Goal: Task Accomplishment & Management: Manage account settings

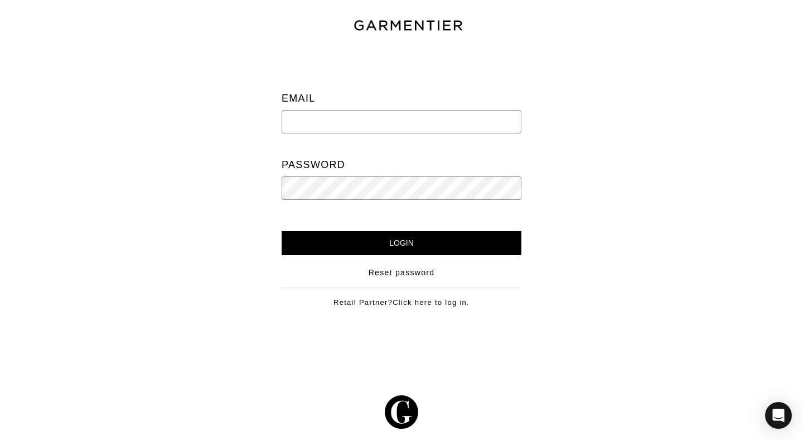
click at [454, 123] on input "email" at bounding box center [402, 121] width 240 height 23
click at [439, 242] on input "Login" at bounding box center [402, 243] width 240 height 24
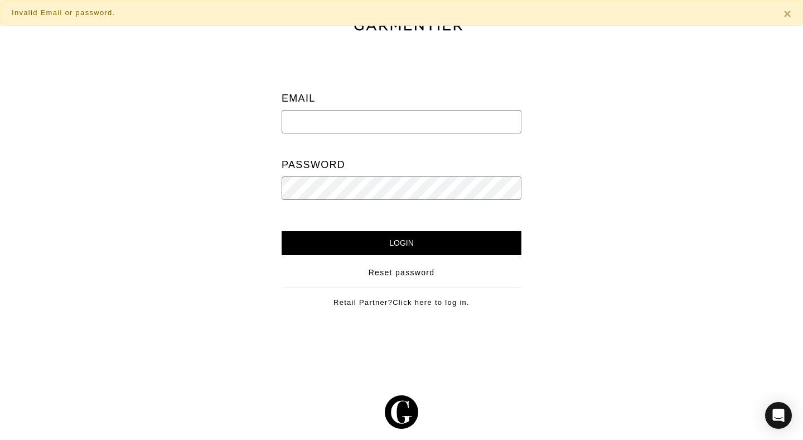
click at [452, 122] on input "email" at bounding box center [402, 121] width 240 height 23
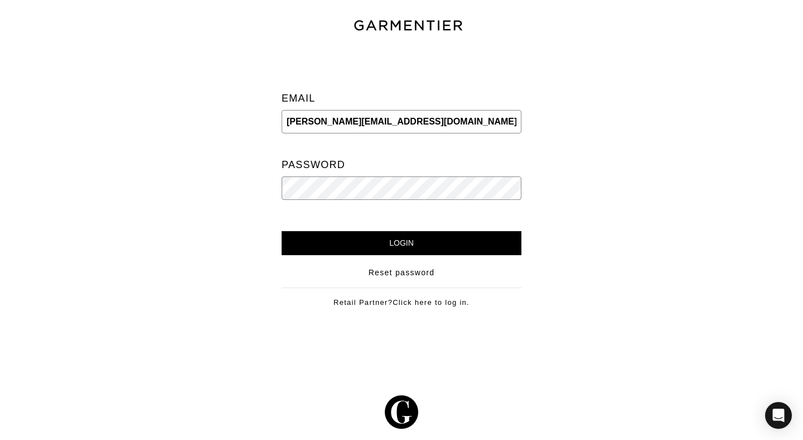
type input "sabrina@theclosetcompass.biz"
click at [282, 231] on input "Login" at bounding box center [402, 243] width 240 height 24
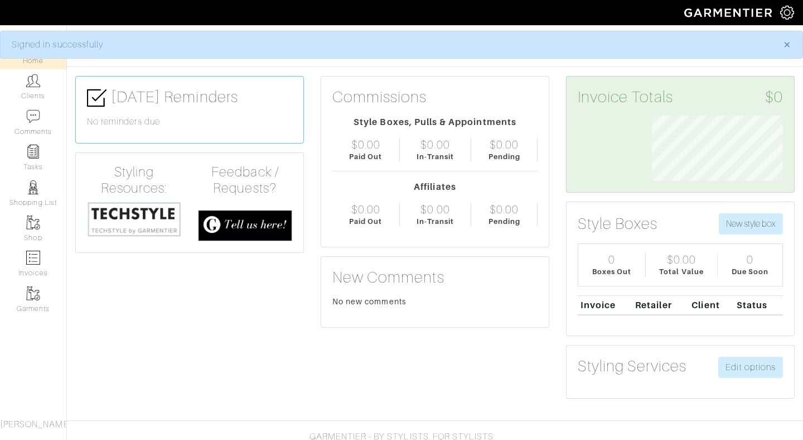
scroll to position [65, 148]
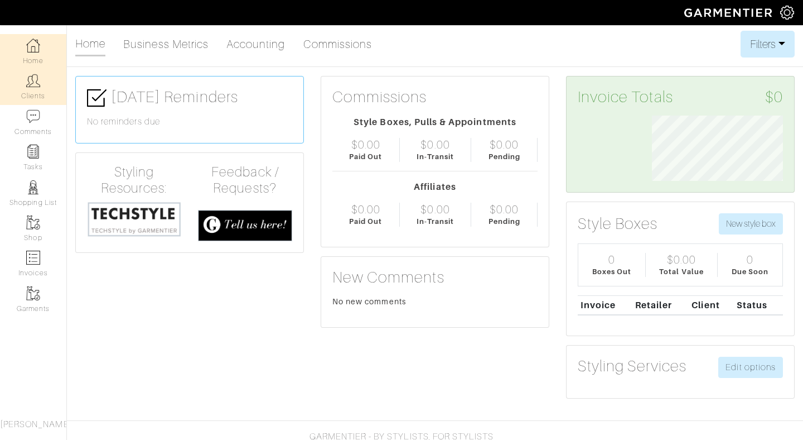
click at [39, 88] on link "Clients" at bounding box center [33, 86] width 66 height 35
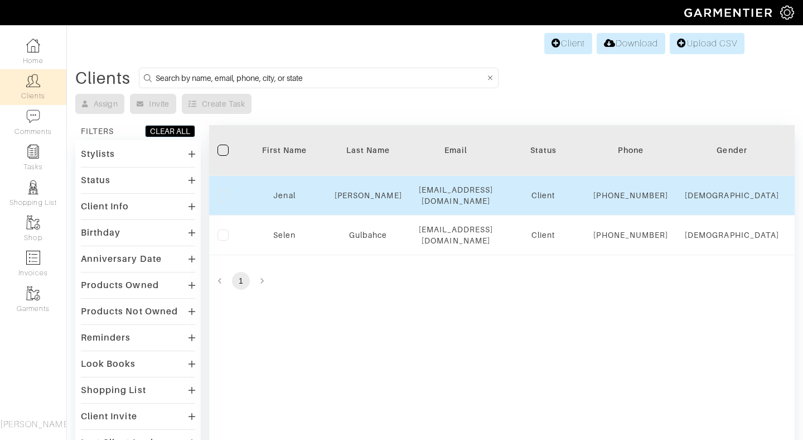
click at [291, 206] on td "Jenal" at bounding box center [285, 196] width 84 height 40
click at [285, 200] on link "Jenal" at bounding box center [284, 195] width 22 height 9
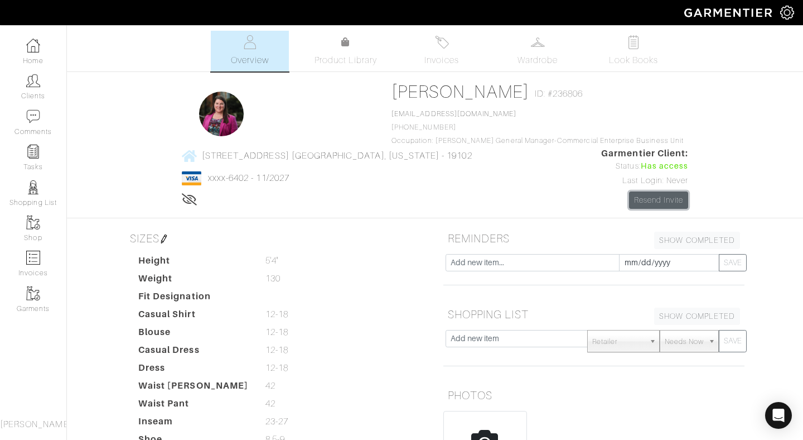
click at [629, 200] on link "Resend Invite" at bounding box center [659, 199] width 60 height 17
click at [350, 42] on link "Product Library" at bounding box center [346, 51] width 78 height 31
click at [30, 227] on img at bounding box center [33, 222] width 14 height 14
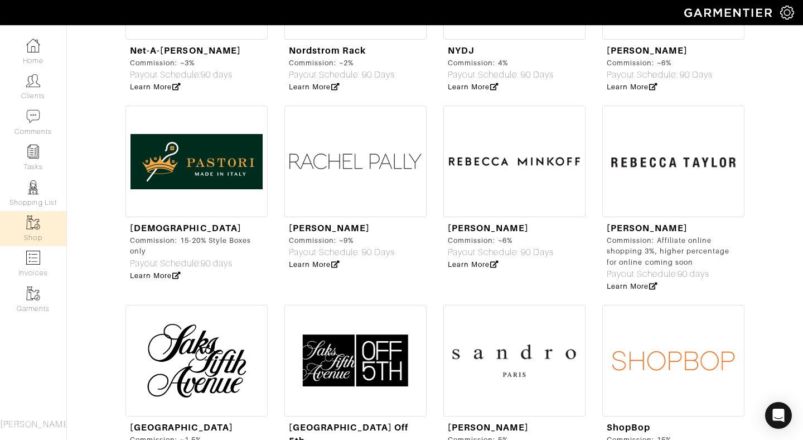
scroll to position [3179, 0]
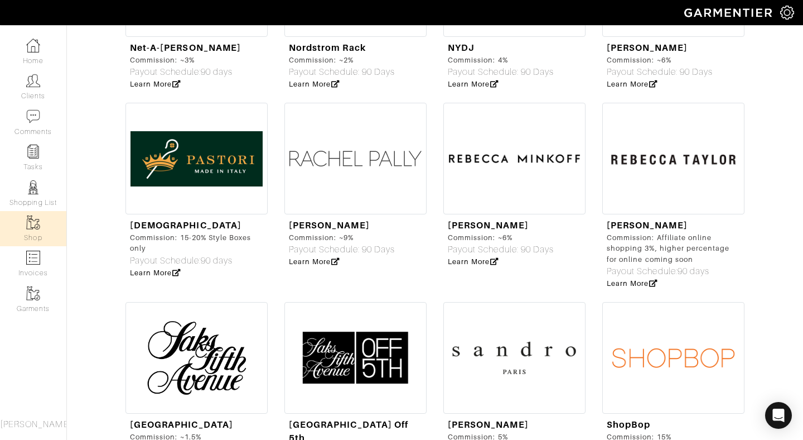
click at [193, 314] on img at bounding box center [197, 358] width 142 height 112
click at [39, 71] on link "Clients" at bounding box center [33, 86] width 66 height 35
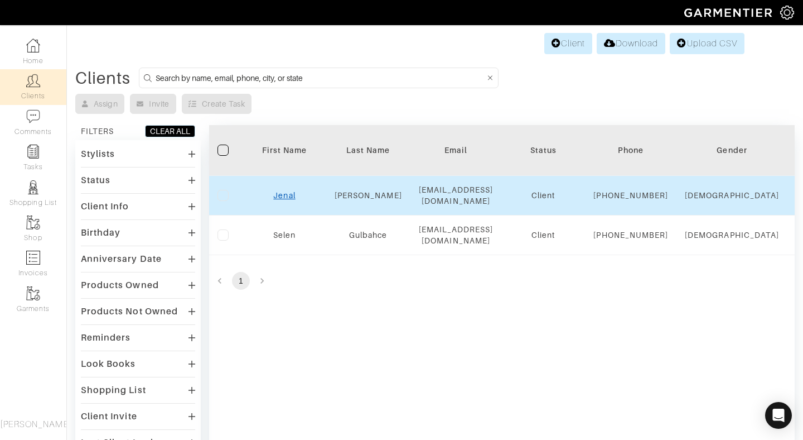
click at [280, 200] on link "Jenal" at bounding box center [284, 195] width 22 height 9
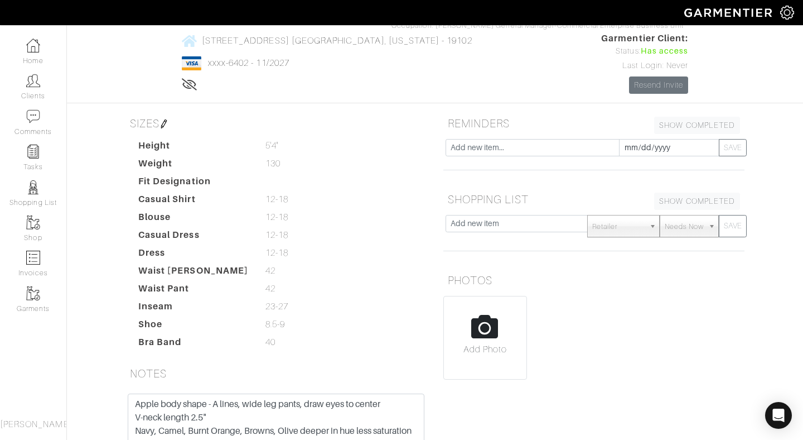
scroll to position [119, 0]
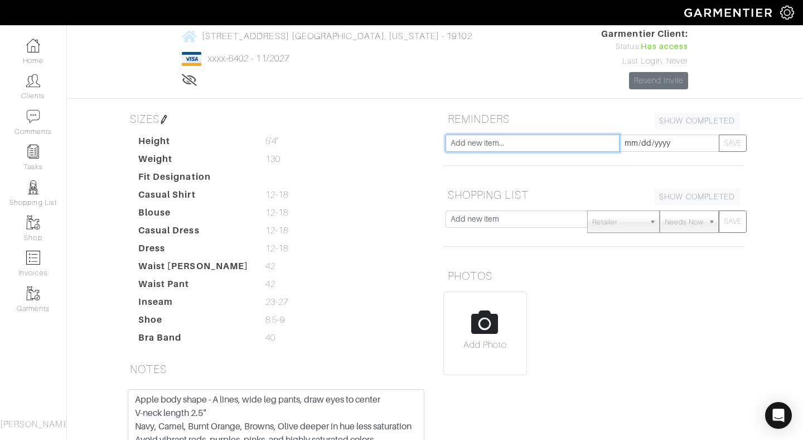
click at [540, 142] on input "text" at bounding box center [533, 142] width 174 height 17
type input "Vote on fall and pre-winter pulls"
click at [704, 143] on input "[DATE]" at bounding box center [669, 142] width 100 height 17
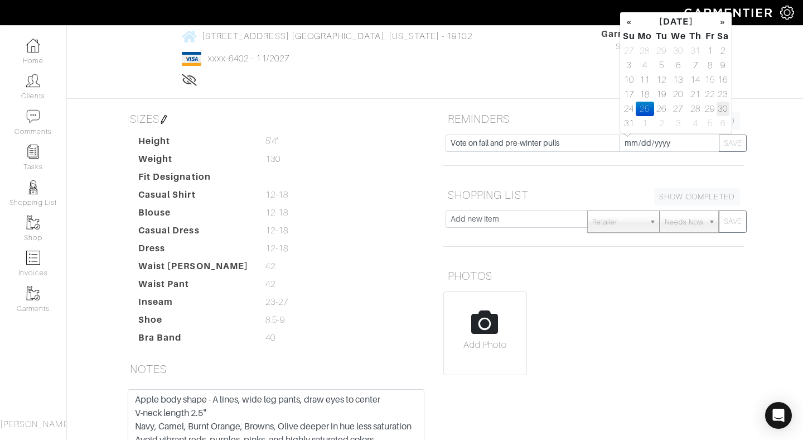
click at [721, 109] on td "30" at bounding box center [723, 109] width 13 height 15
click at [646, 108] on td "25" at bounding box center [645, 109] width 18 height 15
type input "[DATE]"
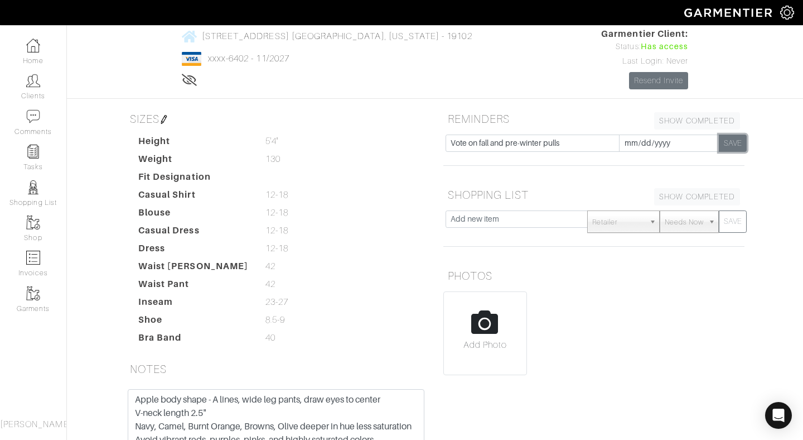
click at [729, 146] on button "SAVE" at bounding box center [733, 142] width 28 height 17
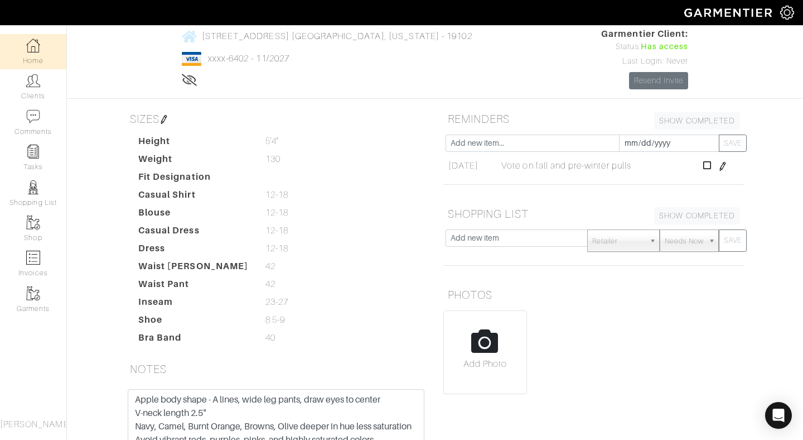
click at [20, 50] on link "Home" at bounding box center [33, 51] width 66 height 35
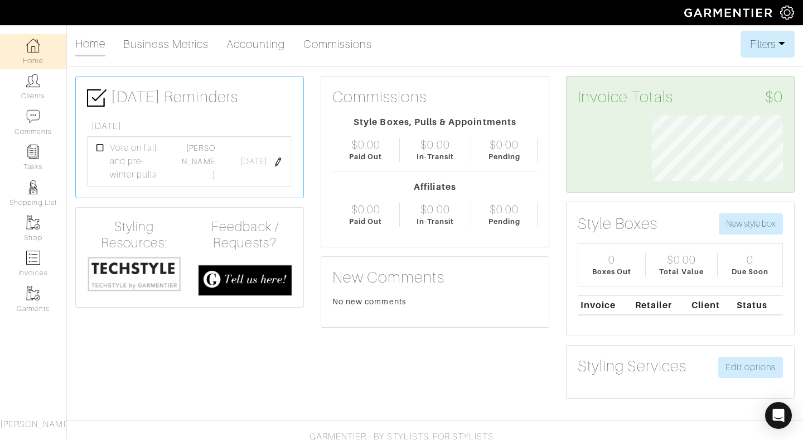
scroll to position [65, 148]
click at [38, 90] on link "Clients" at bounding box center [33, 86] width 66 height 35
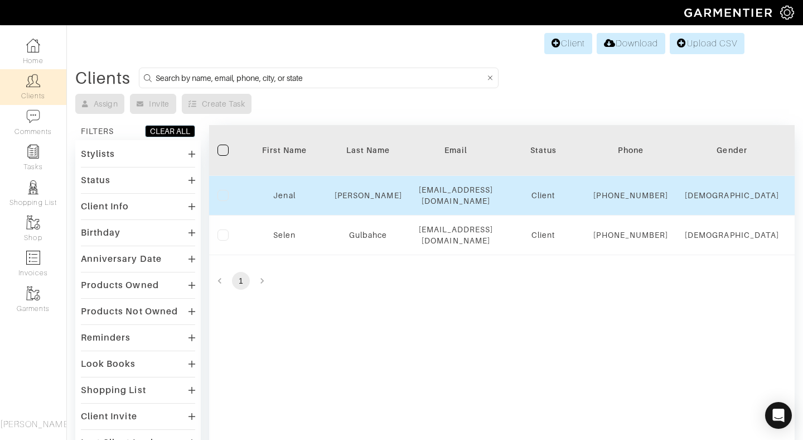
click at [283, 195] on div "Jenal" at bounding box center [284, 195] width 67 height 11
click at [283, 200] on link "Jenal" at bounding box center [284, 195] width 22 height 9
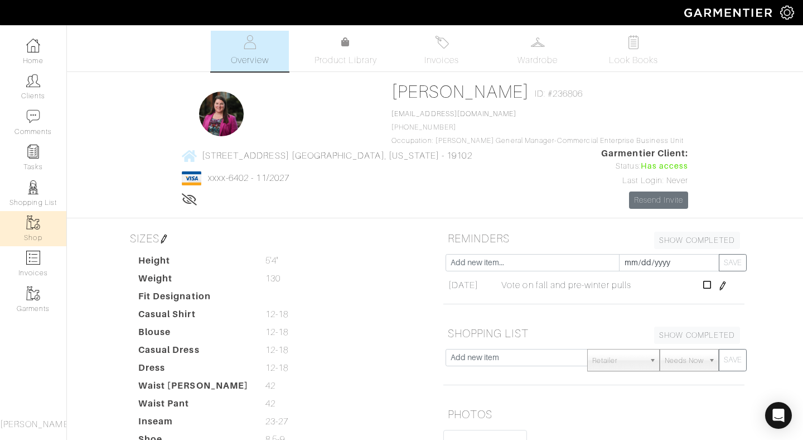
click at [33, 225] on img at bounding box center [33, 222] width 14 height 14
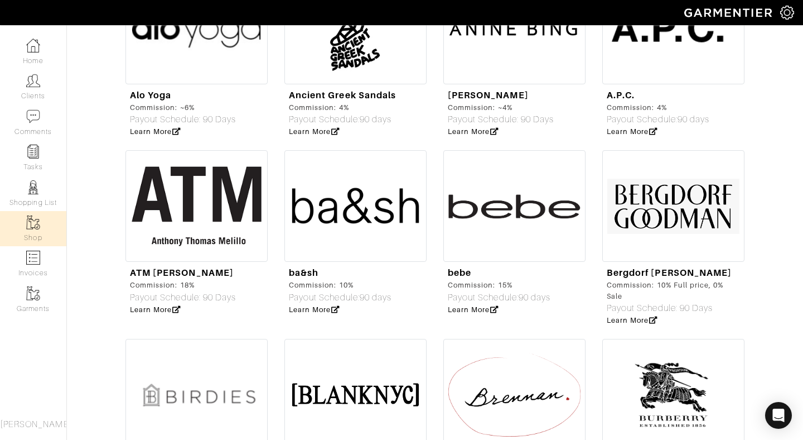
scroll to position [1086, 0]
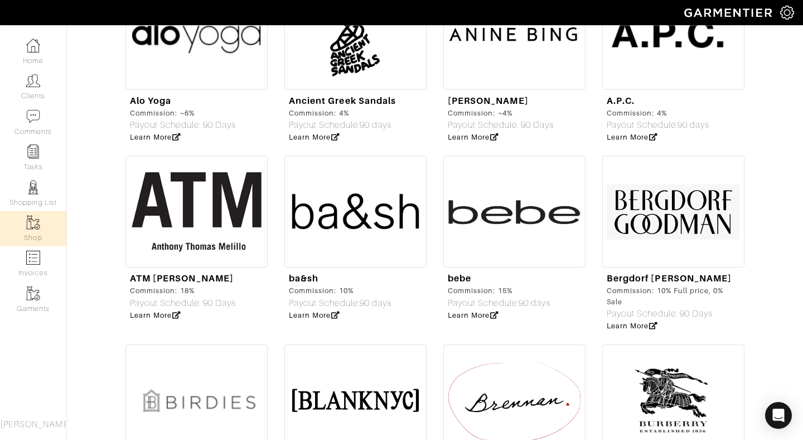
click at [660, 207] on img at bounding box center [674, 212] width 142 height 112
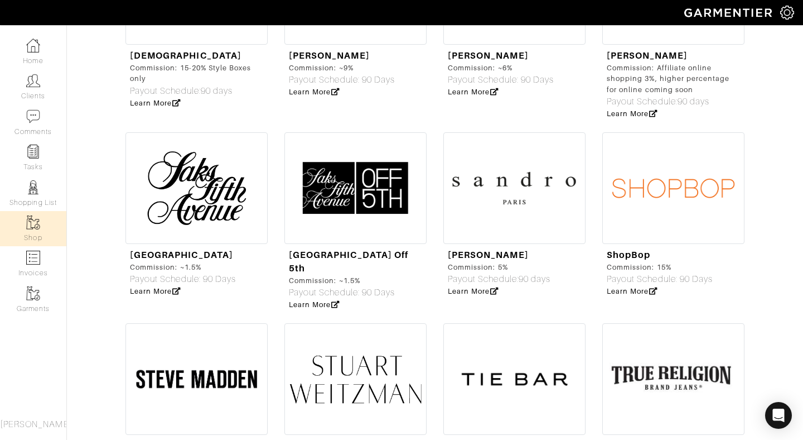
scroll to position [3574, 0]
